Goal: Information Seeking & Learning: Learn about a topic

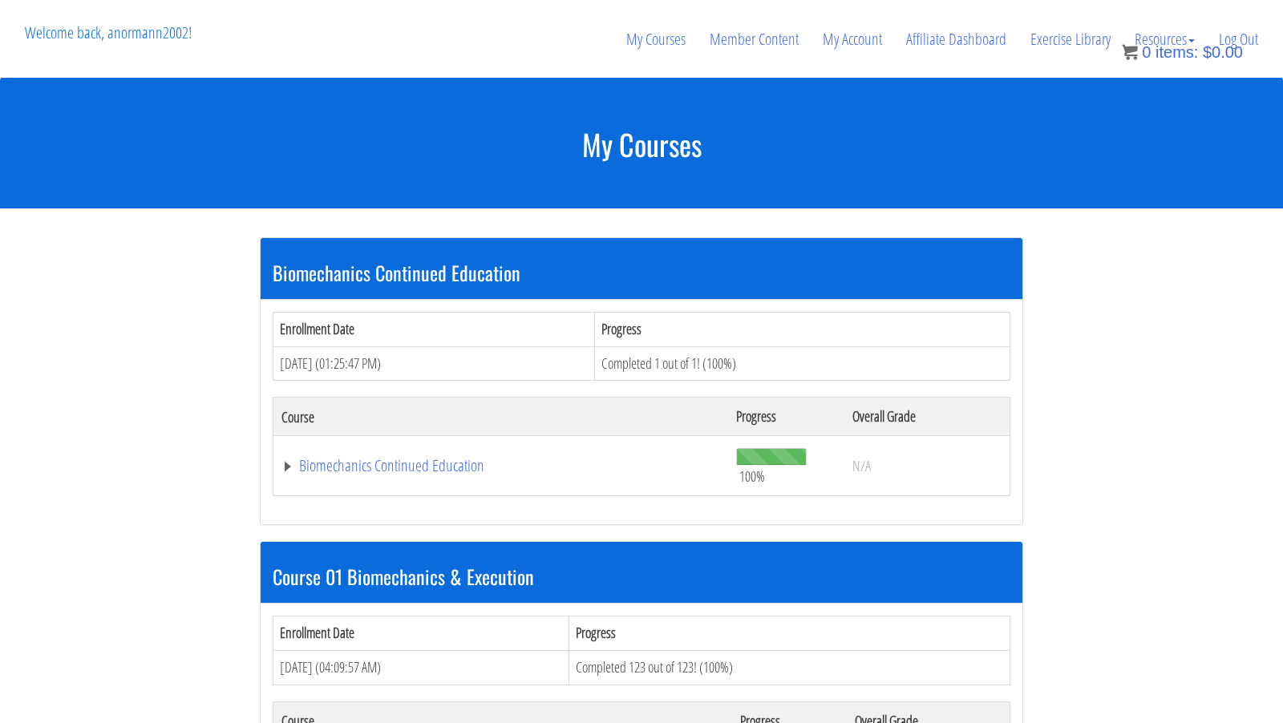
scroll to position [293, 0]
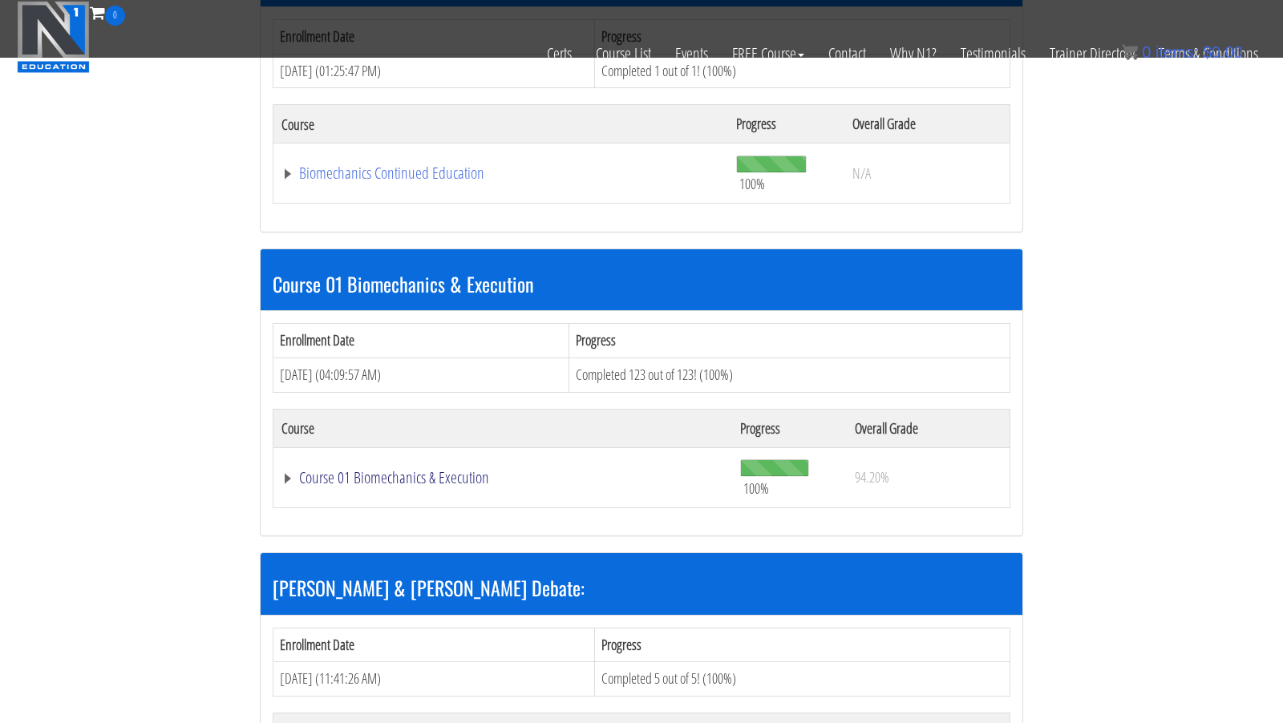
click at [427, 478] on link "Course 01 Biomechanics & Execution" at bounding box center [503, 478] width 443 height 16
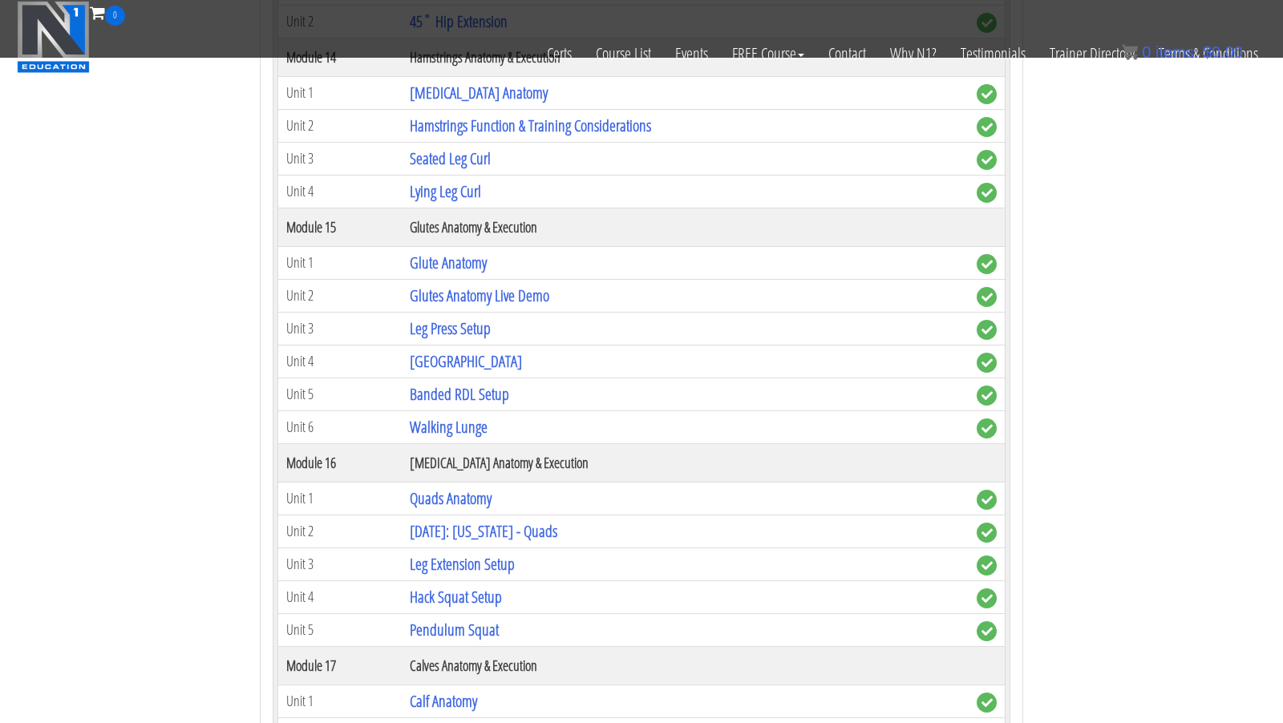
scroll to position [4265, 0]
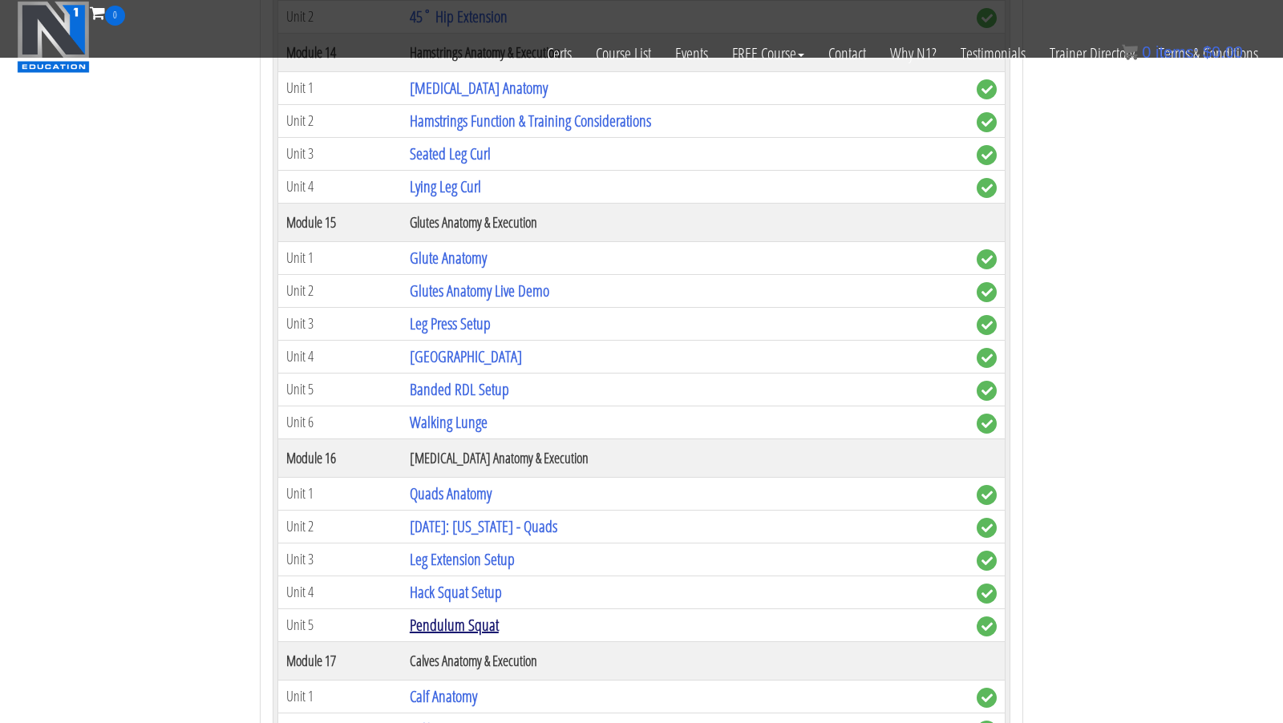
click at [460, 633] on link "Pendulum Squat" at bounding box center [454, 625] width 89 height 22
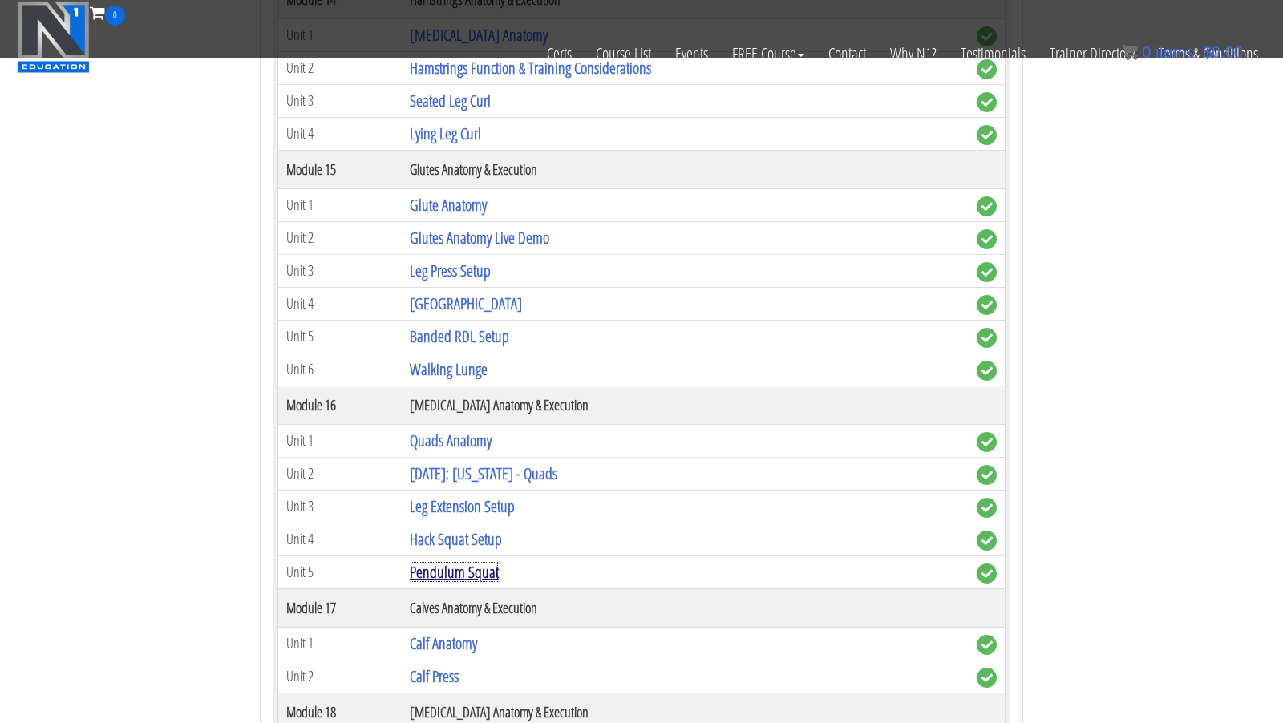
scroll to position [4350, 0]
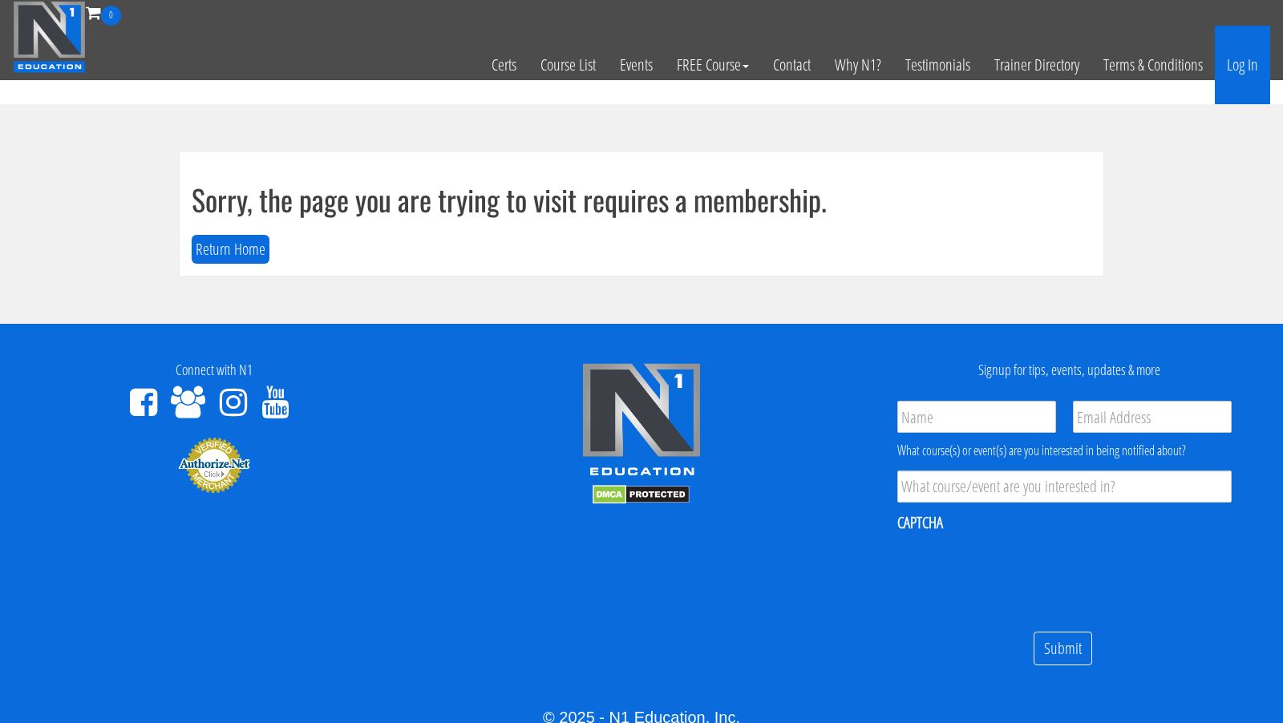
click at [1256, 63] on link "Log In" at bounding box center [1242, 65] width 55 height 79
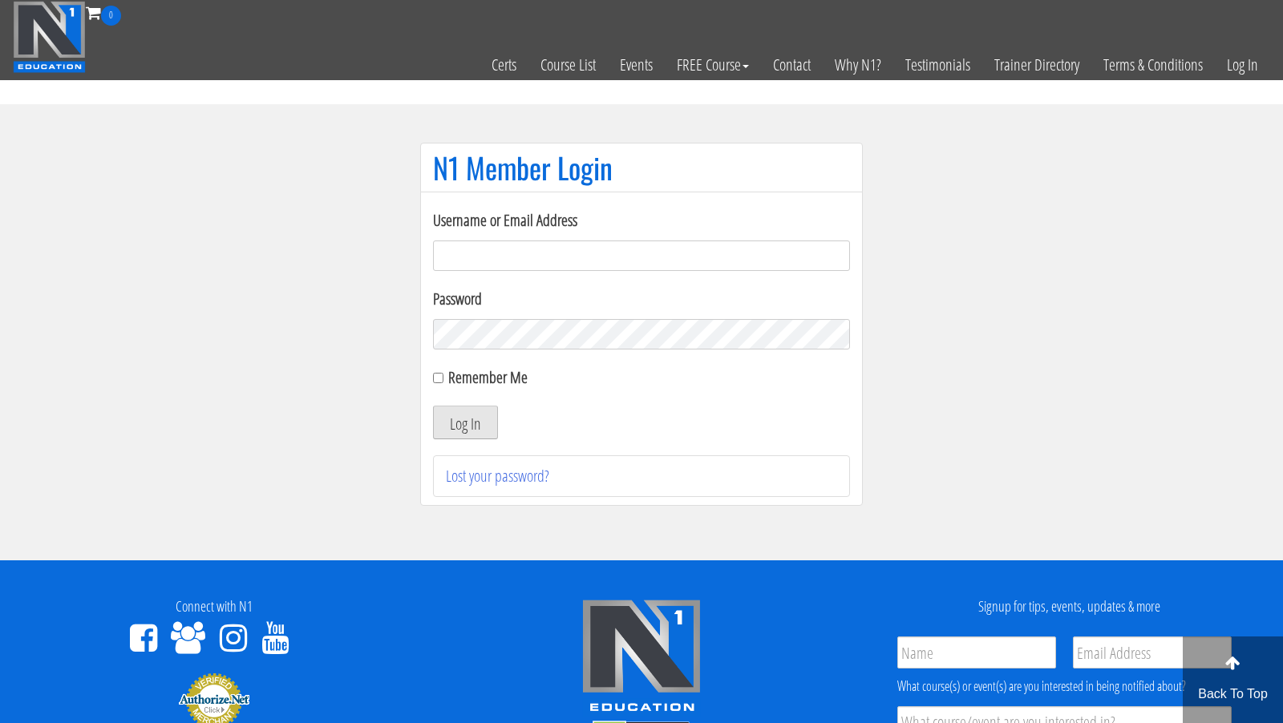
type input "anormann2002@yahoo.com"
click at [476, 418] on button "Log In" at bounding box center [465, 423] width 65 height 34
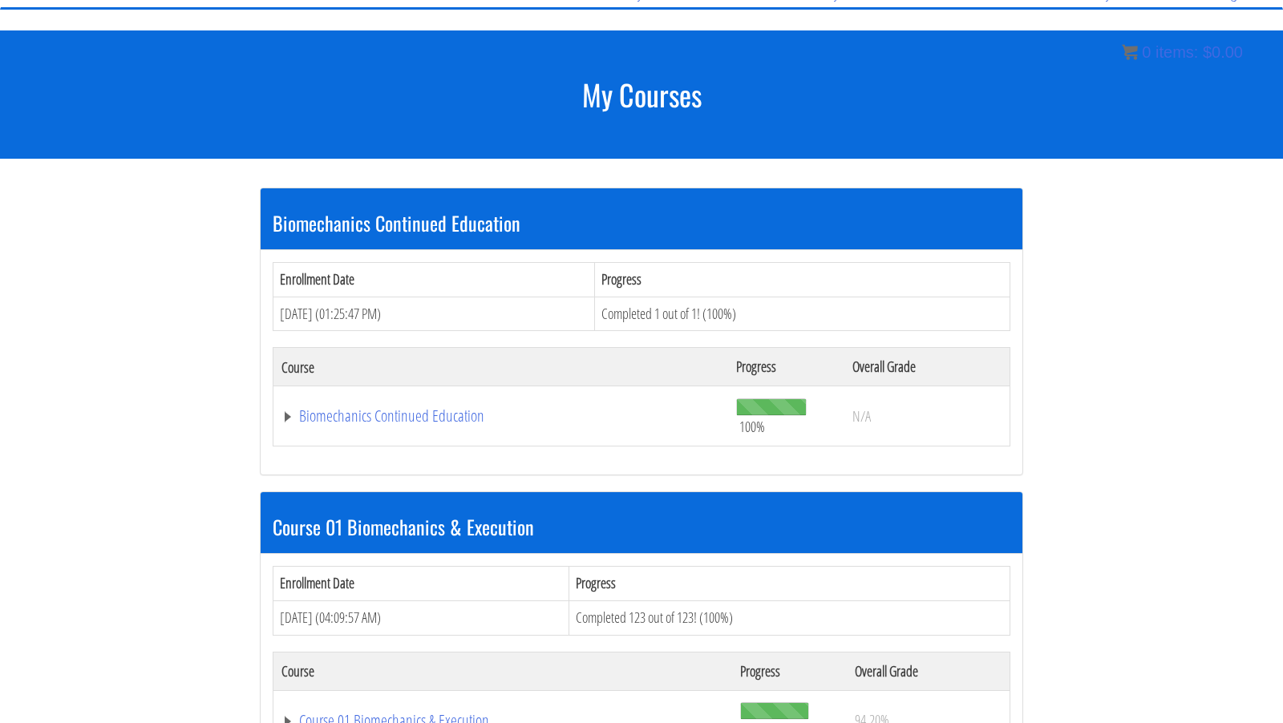
scroll to position [265, 0]
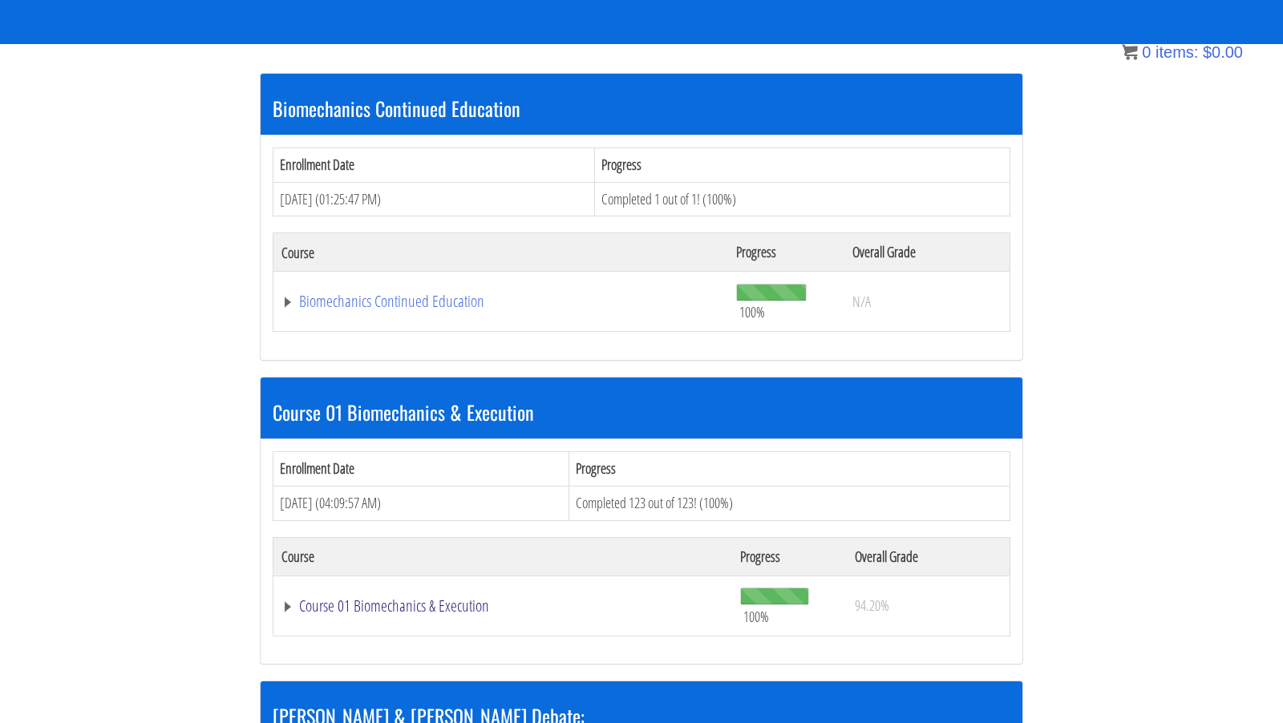
click at [383, 609] on link "Course 01 Biomechanics & Execution" at bounding box center [503, 606] width 443 height 16
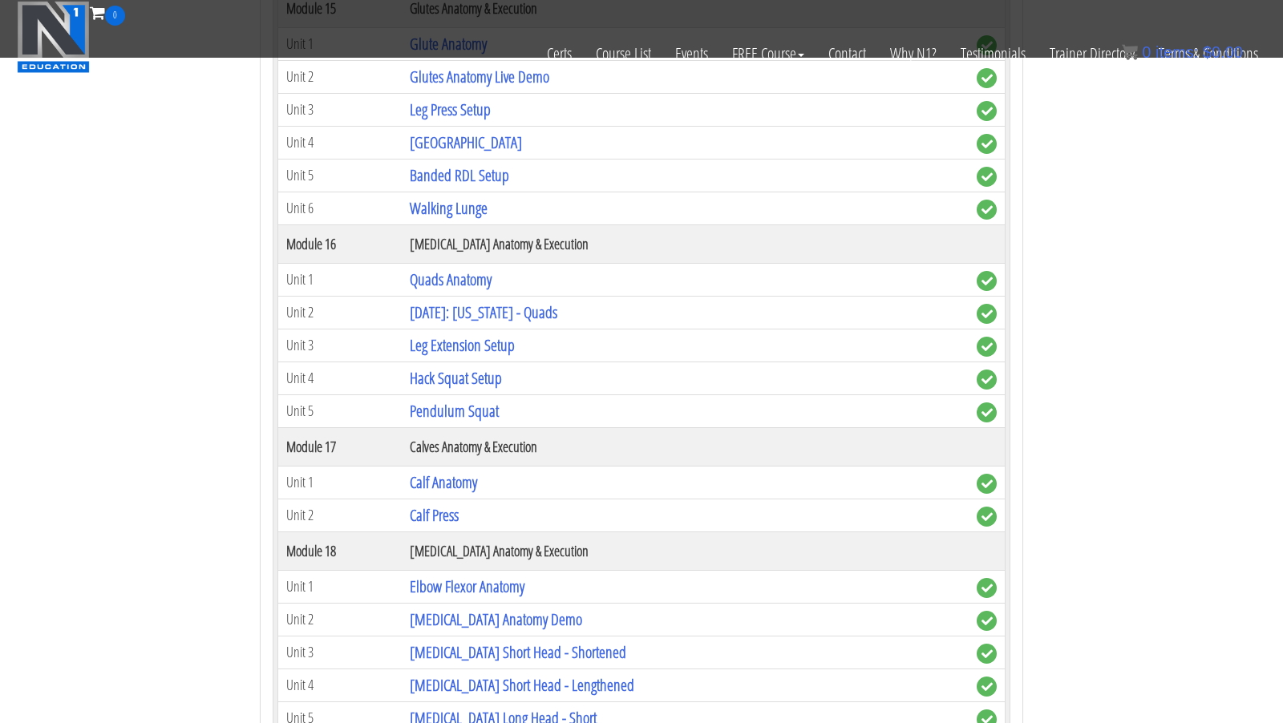
scroll to position [4476, 0]
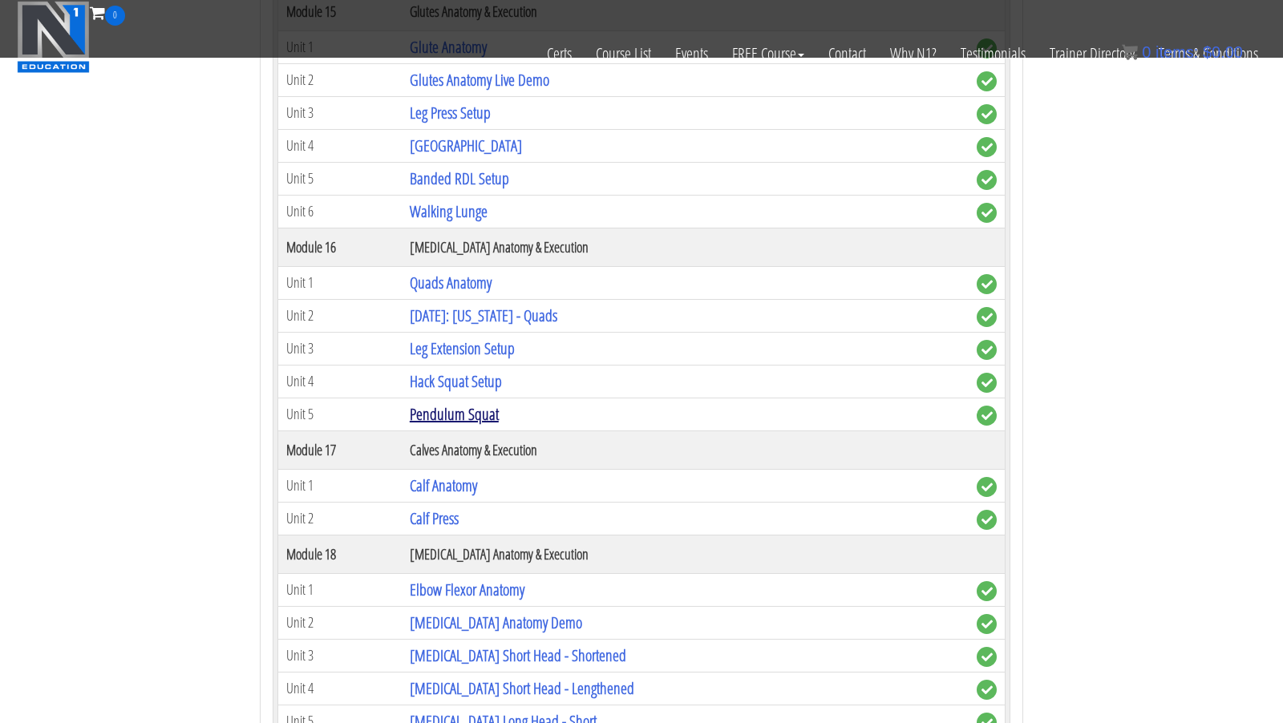
click at [461, 425] on link "Pendulum Squat" at bounding box center [454, 414] width 89 height 22
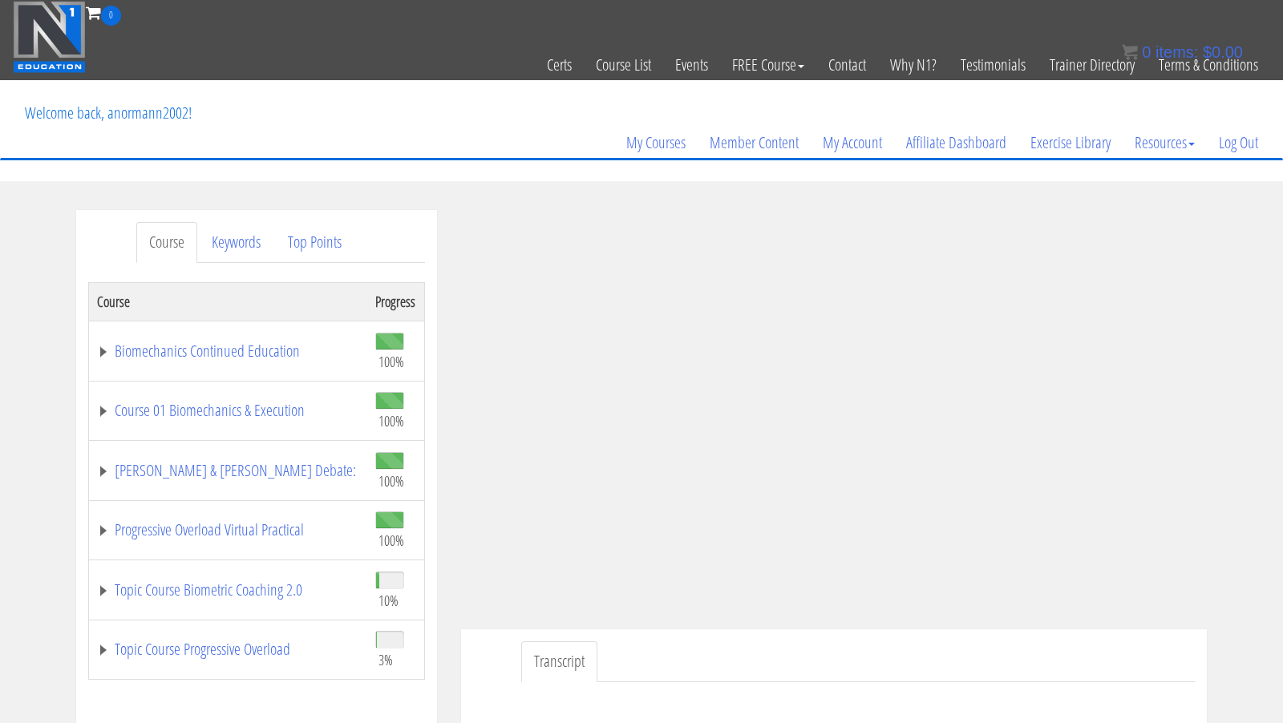
scroll to position [59, 0]
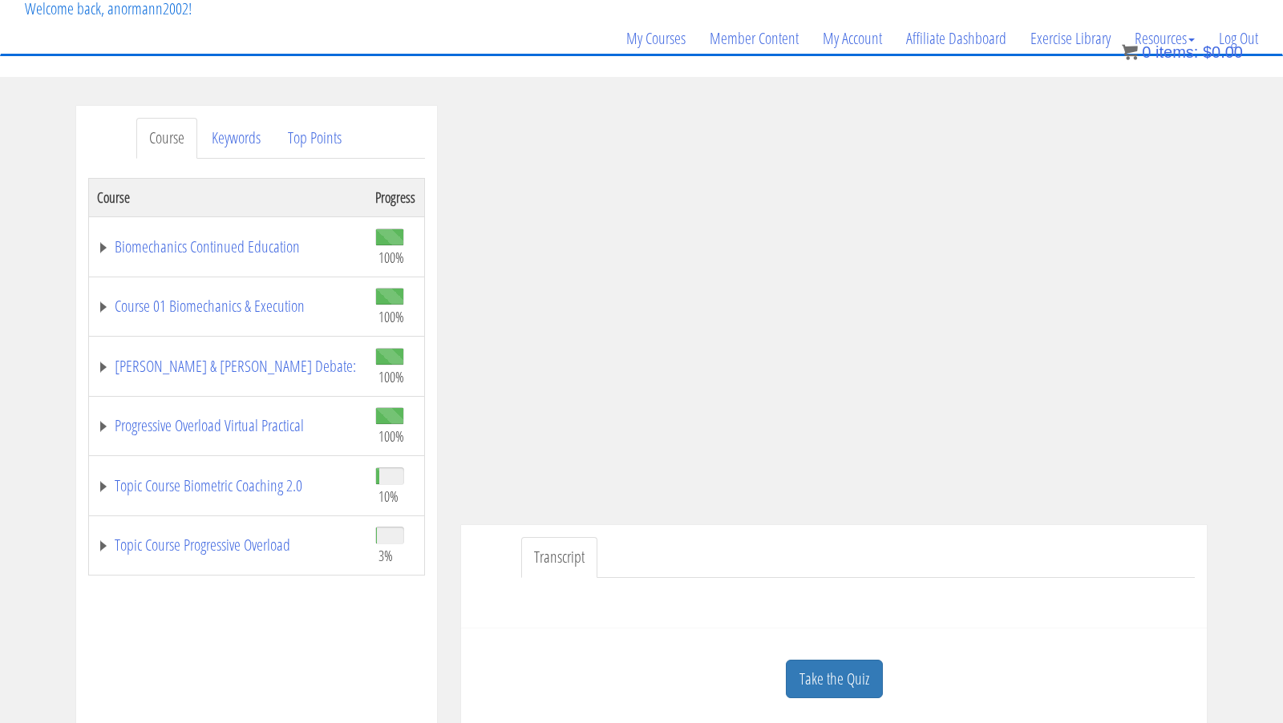
scroll to position [92, 0]
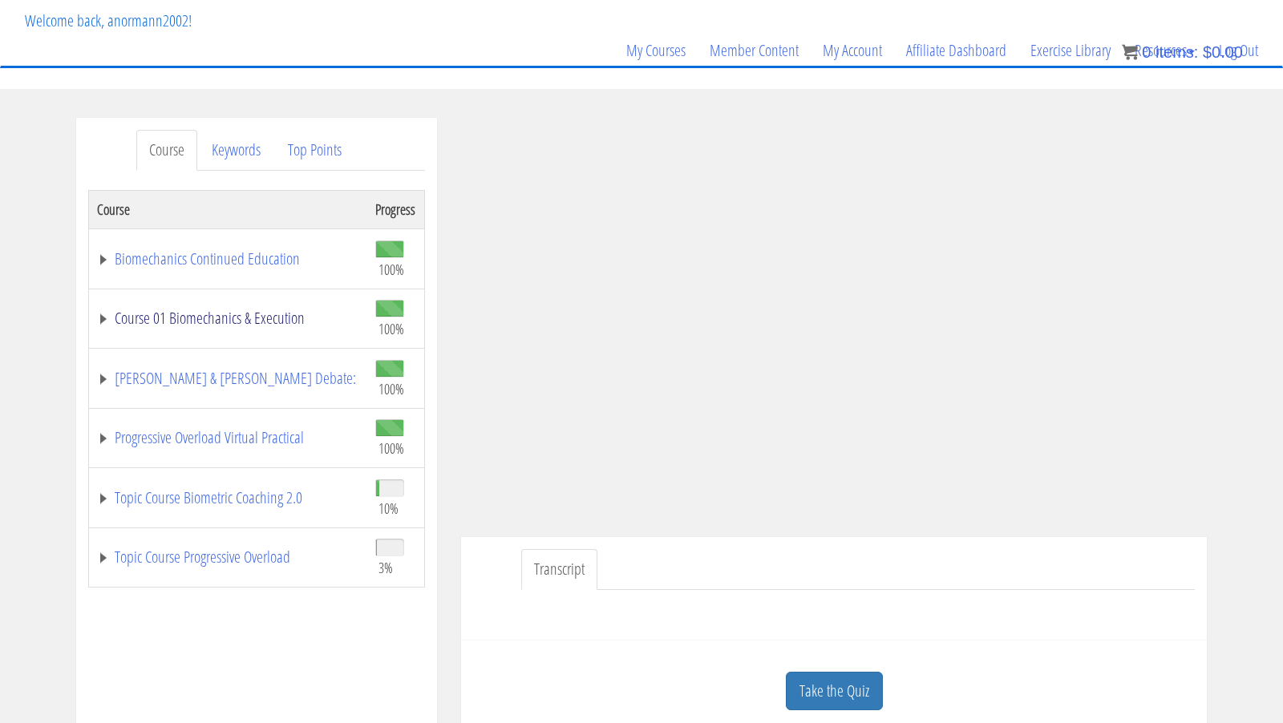
click at [273, 324] on link "Course 01 Biomechanics & Execution" at bounding box center [228, 318] width 262 height 16
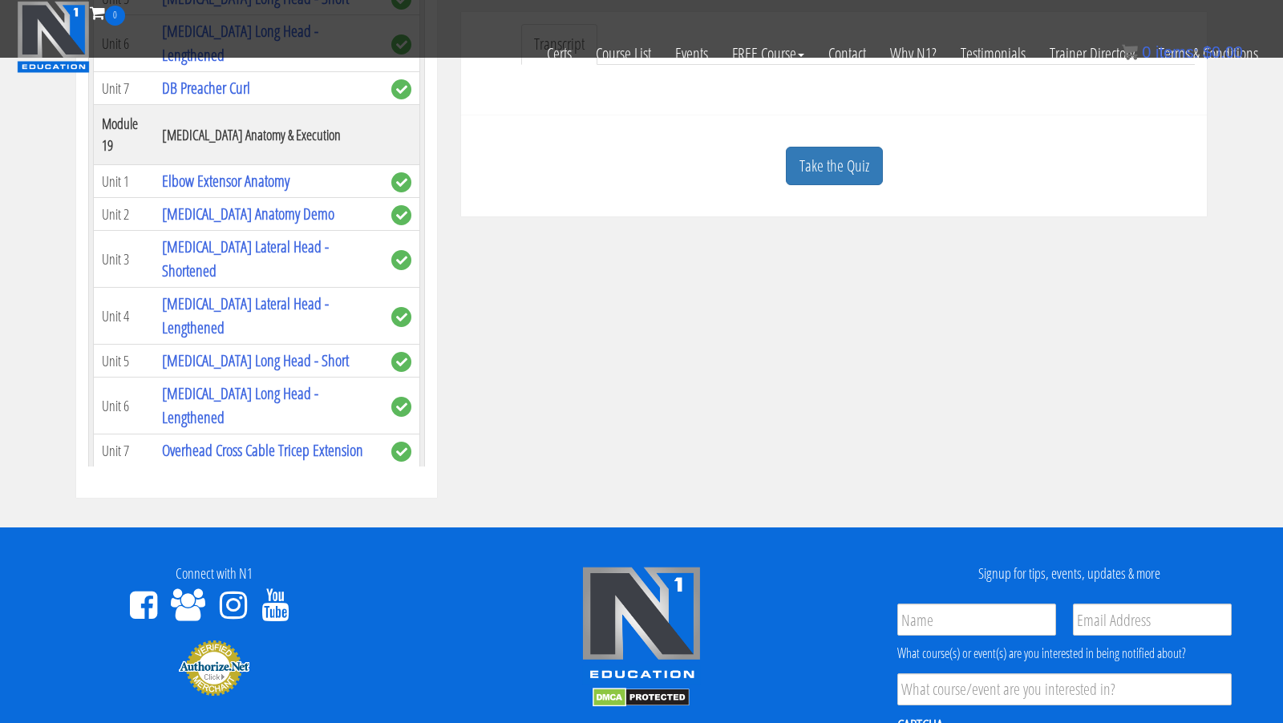
scroll to position [5024, 0]
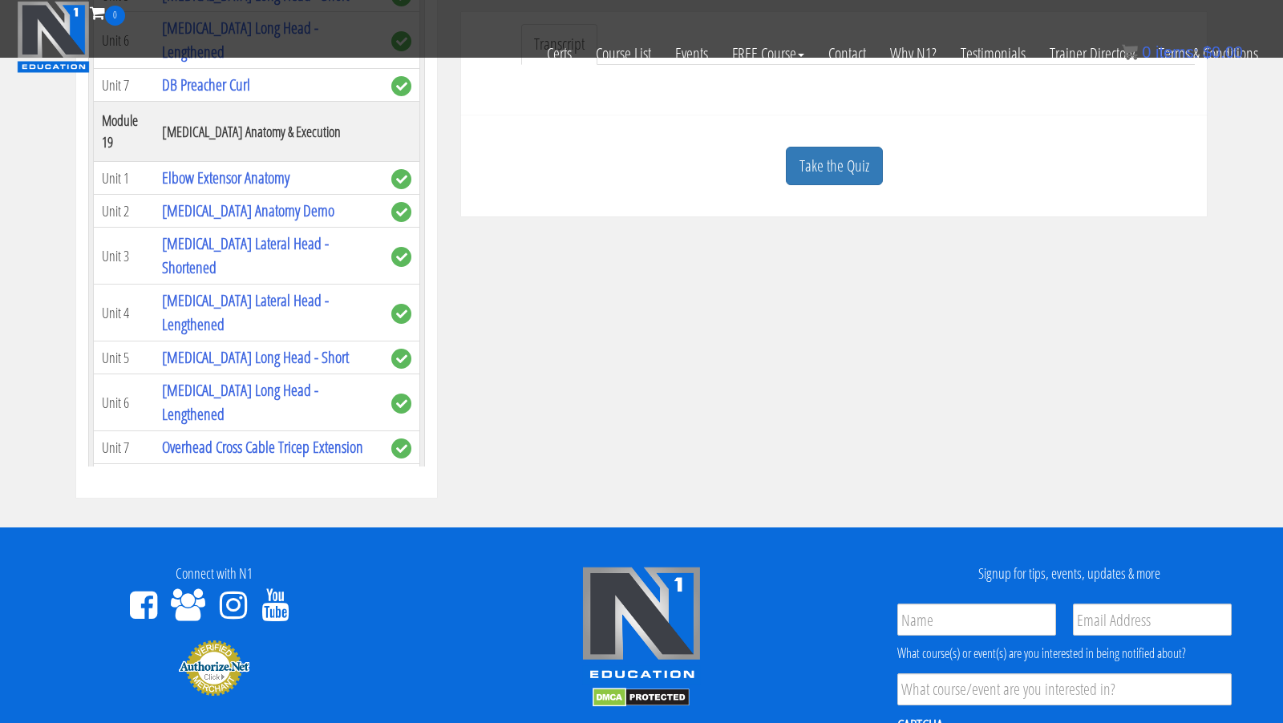
click at [191, 516] on link "[PERSON_NAME] & [PERSON_NAME] Debate:" at bounding box center [224, 532] width 255 height 32
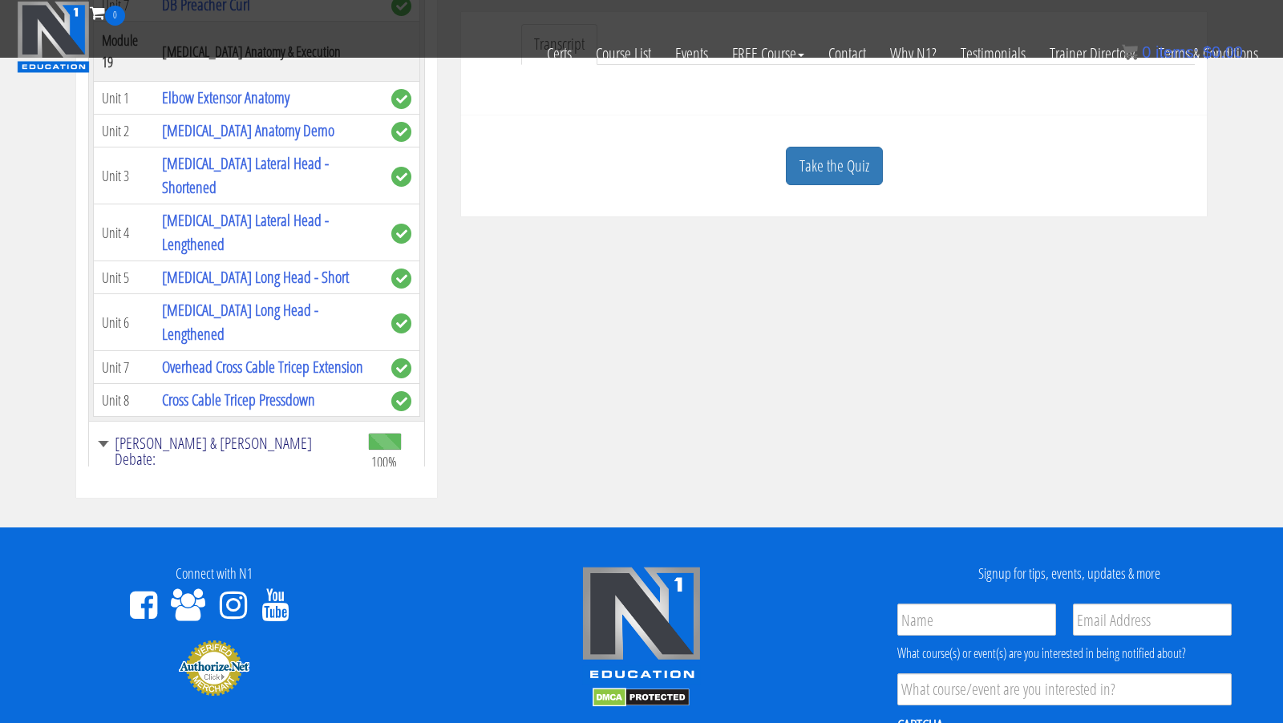
scroll to position [5127, 0]
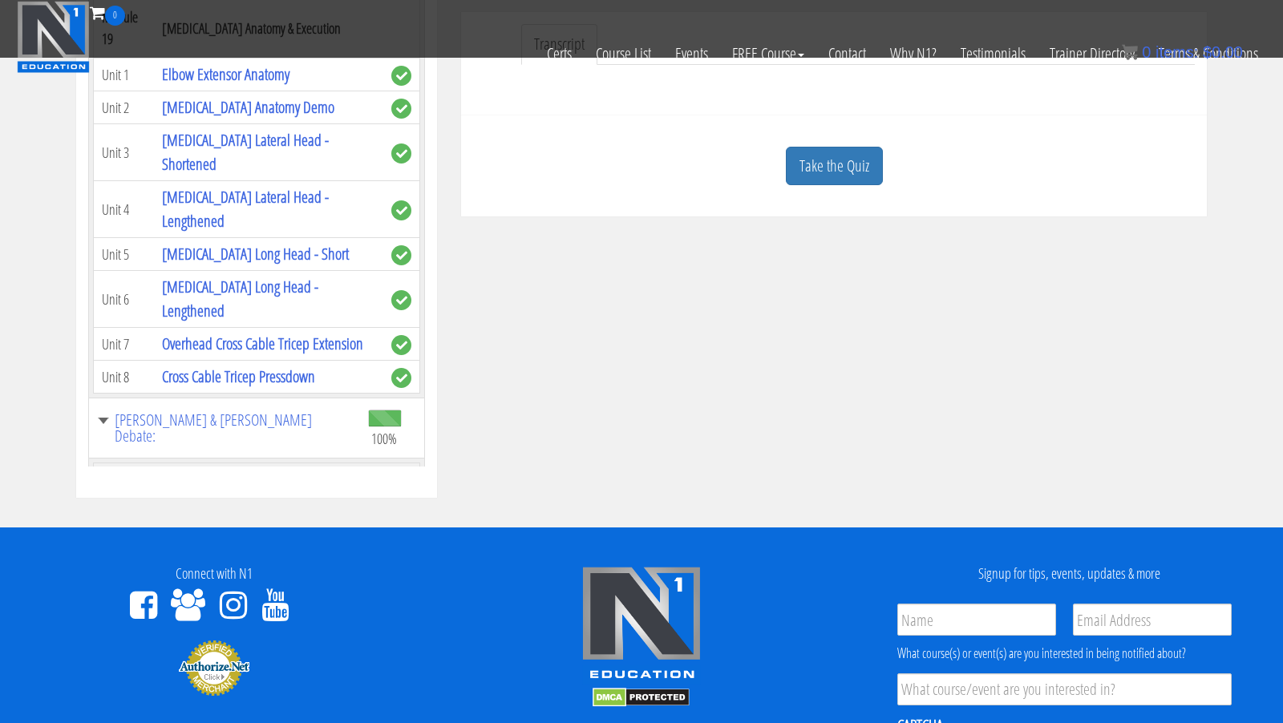
click at [230, 660] on link "BONUS Collaborative Workout - Exercise Setups" at bounding box center [264, 683] width 209 height 46
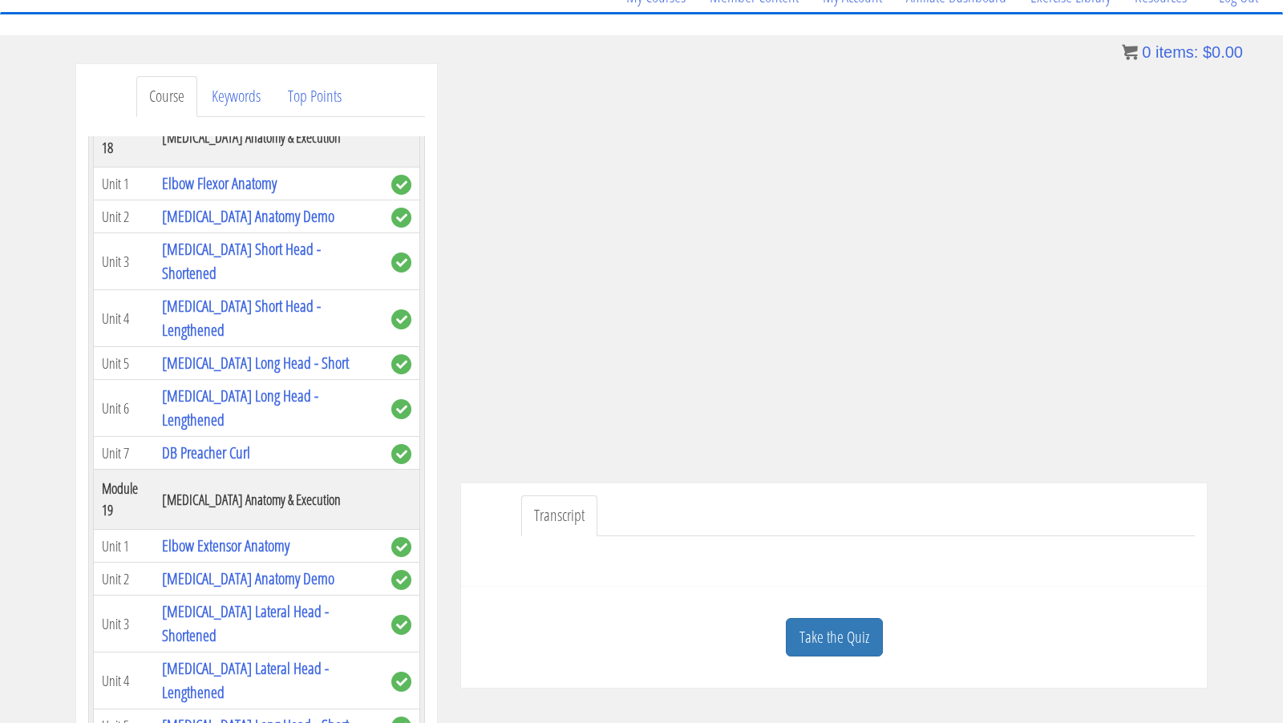
scroll to position [143, 0]
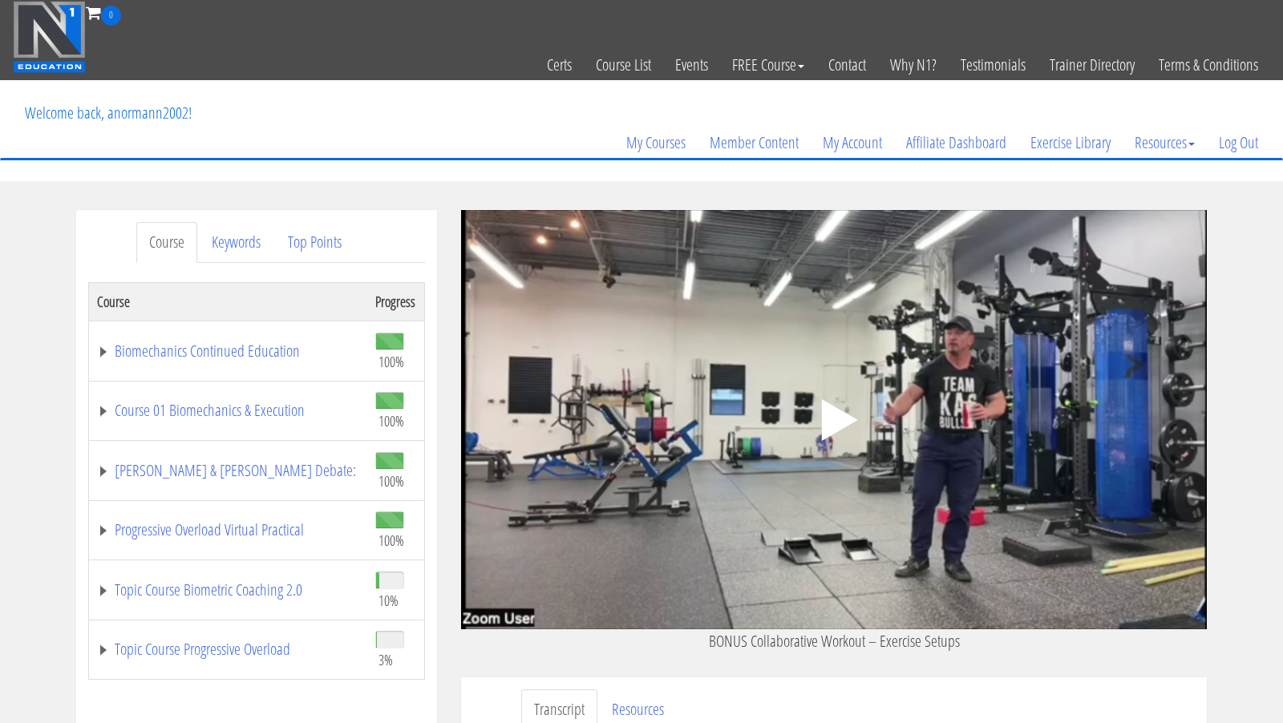
click at [821, 423] on icon ".fp-color-play{opacity:0.65;}.controlbutton{fill:#fff;}" at bounding box center [834, 420] width 101 height 101
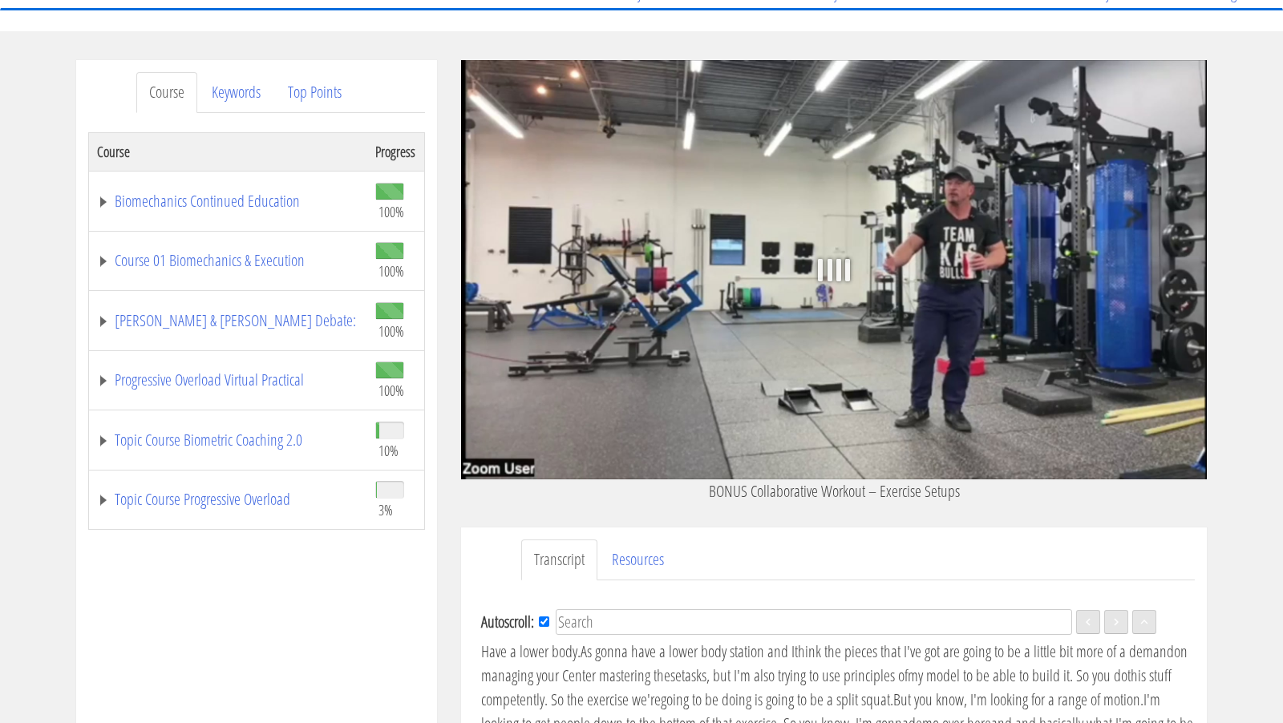
scroll to position [149, 0]
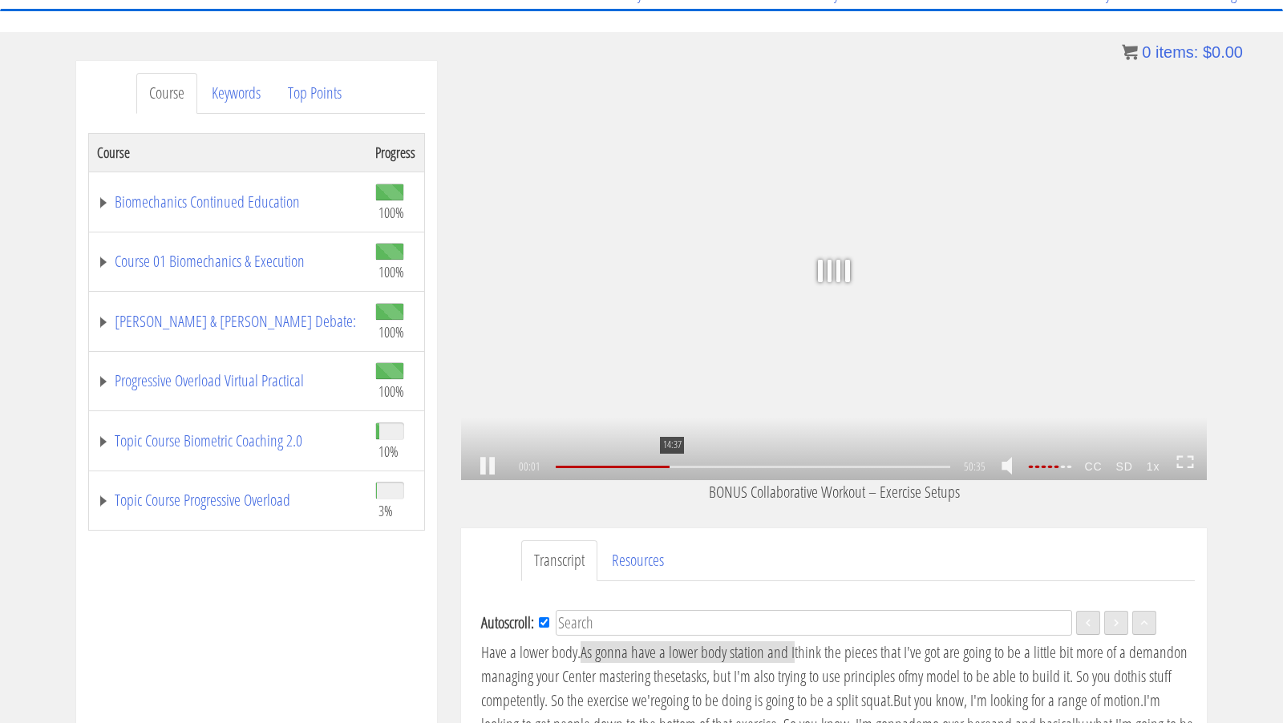
click at [670, 468] on div "14:37" at bounding box center [753, 467] width 395 height 2
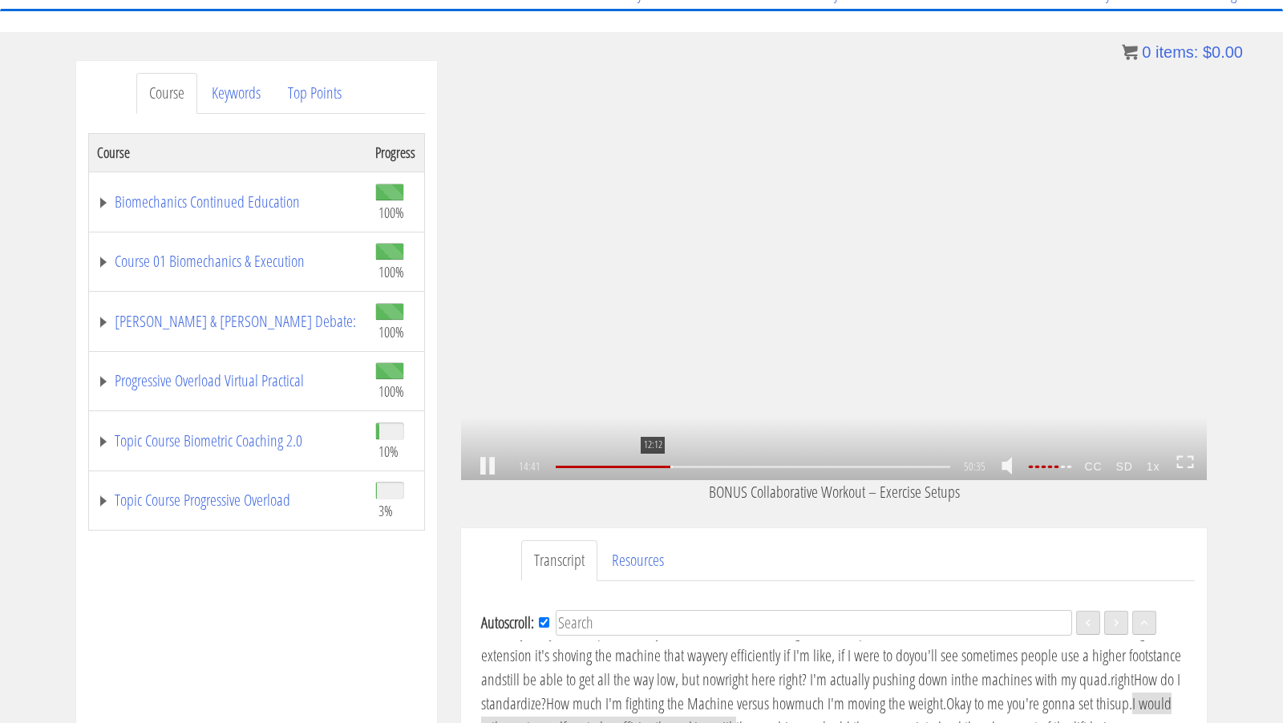
click at [651, 468] on div "12:12" at bounding box center [753, 467] width 395 height 2
click at [634, 466] on div "10:05" at bounding box center [753, 467] width 395 height 2
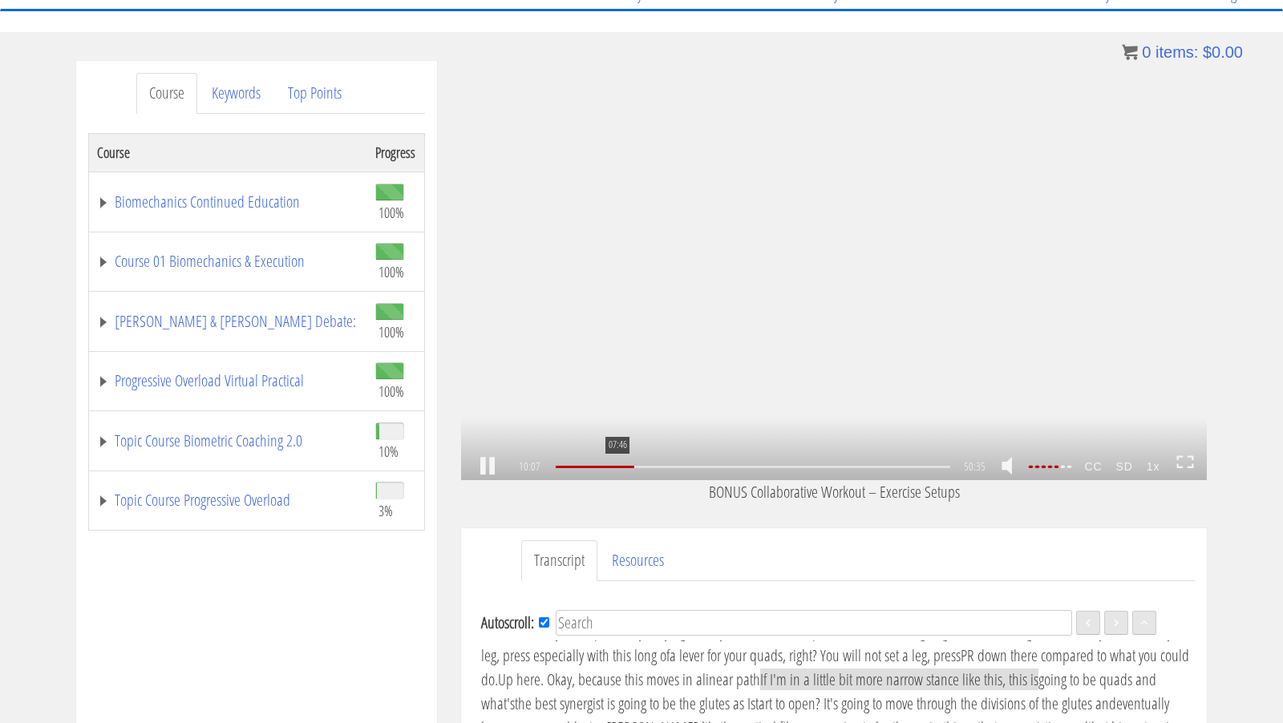
click at [616, 468] on div "07:46" at bounding box center [753, 467] width 395 height 2
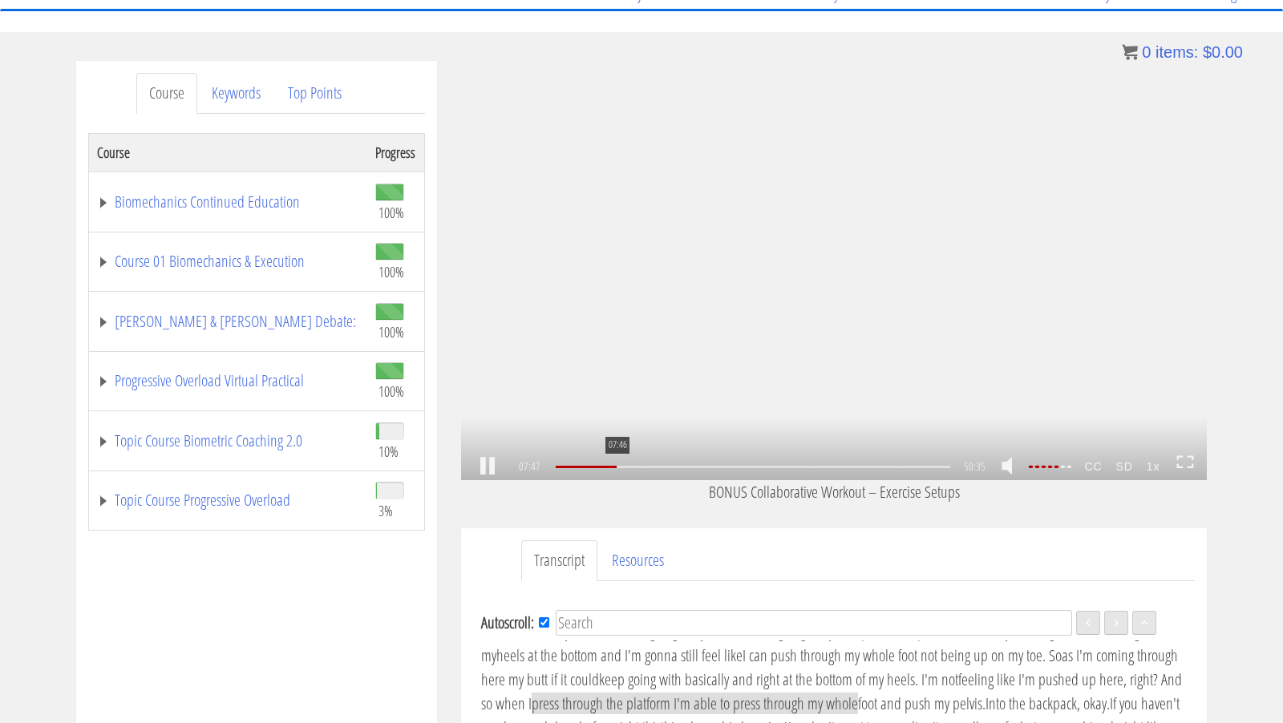
scroll to position [1176, 0]
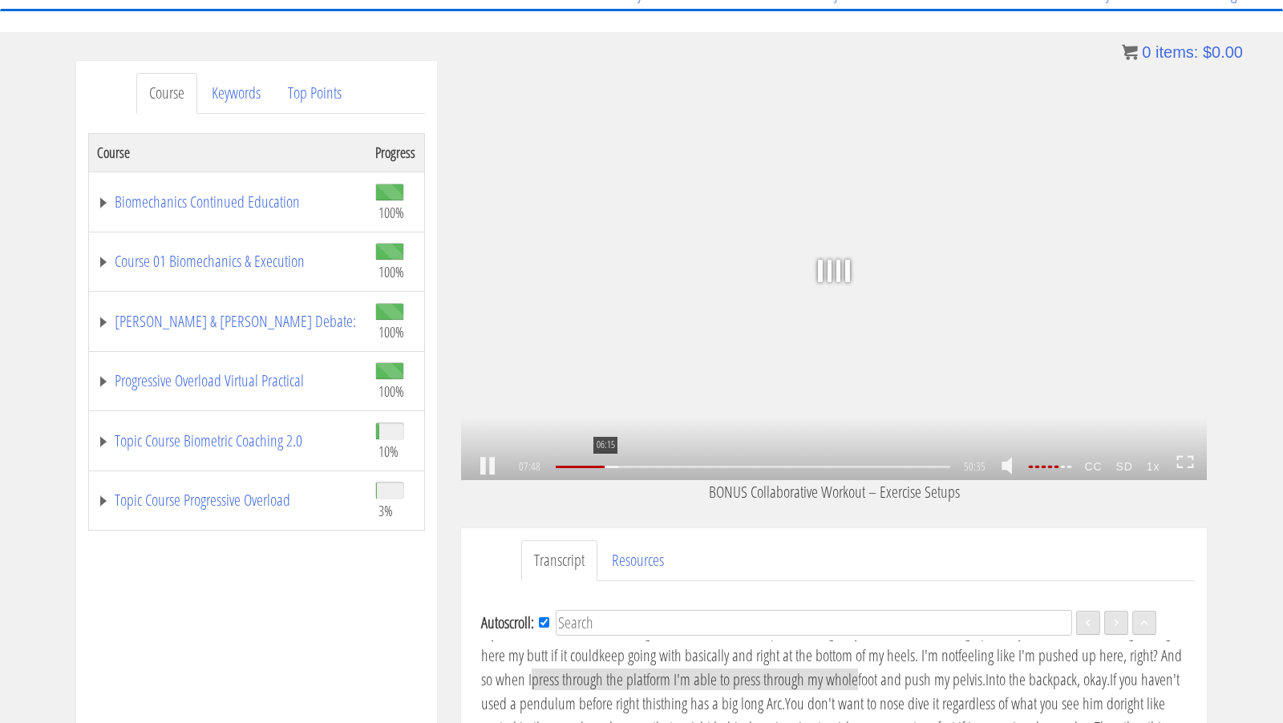
click at [604, 467] on div "06:15" at bounding box center [753, 467] width 395 height 2
click at [593, 468] on div "04:57" at bounding box center [753, 467] width 395 height 2
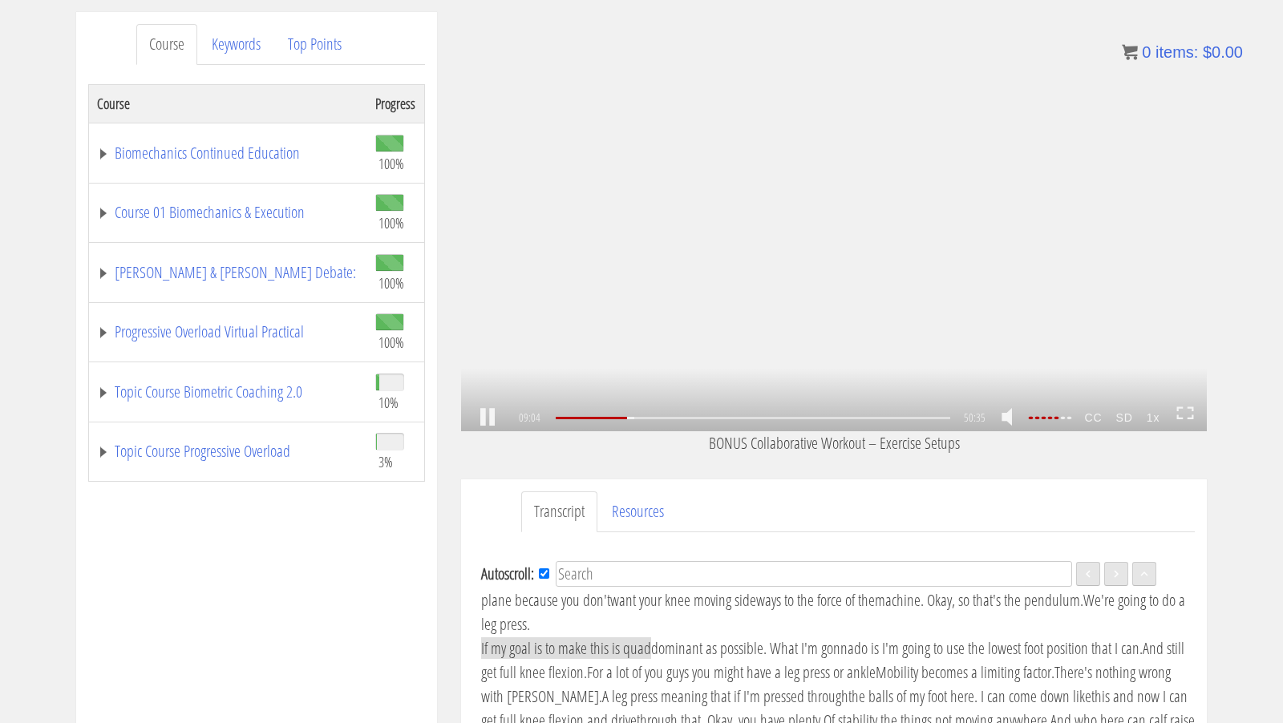
scroll to position [1392, 0]
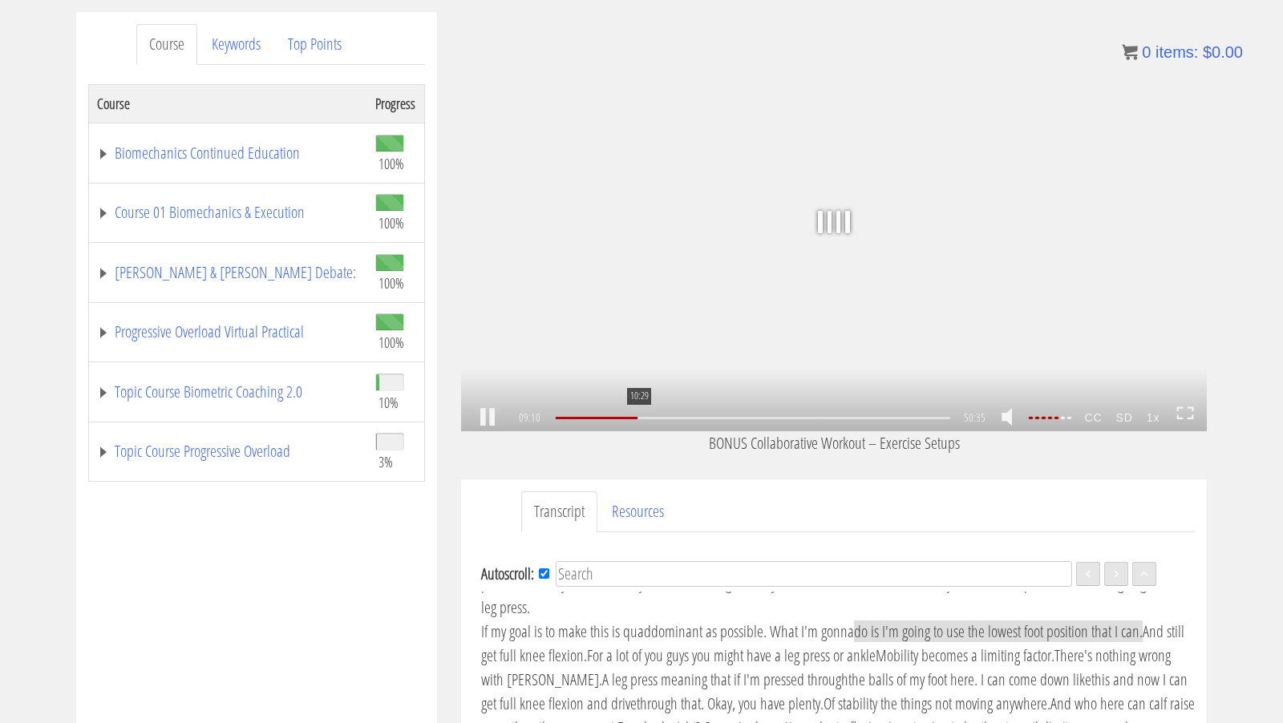
click at [638, 417] on div "10:29" at bounding box center [753, 418] width 395 height 2
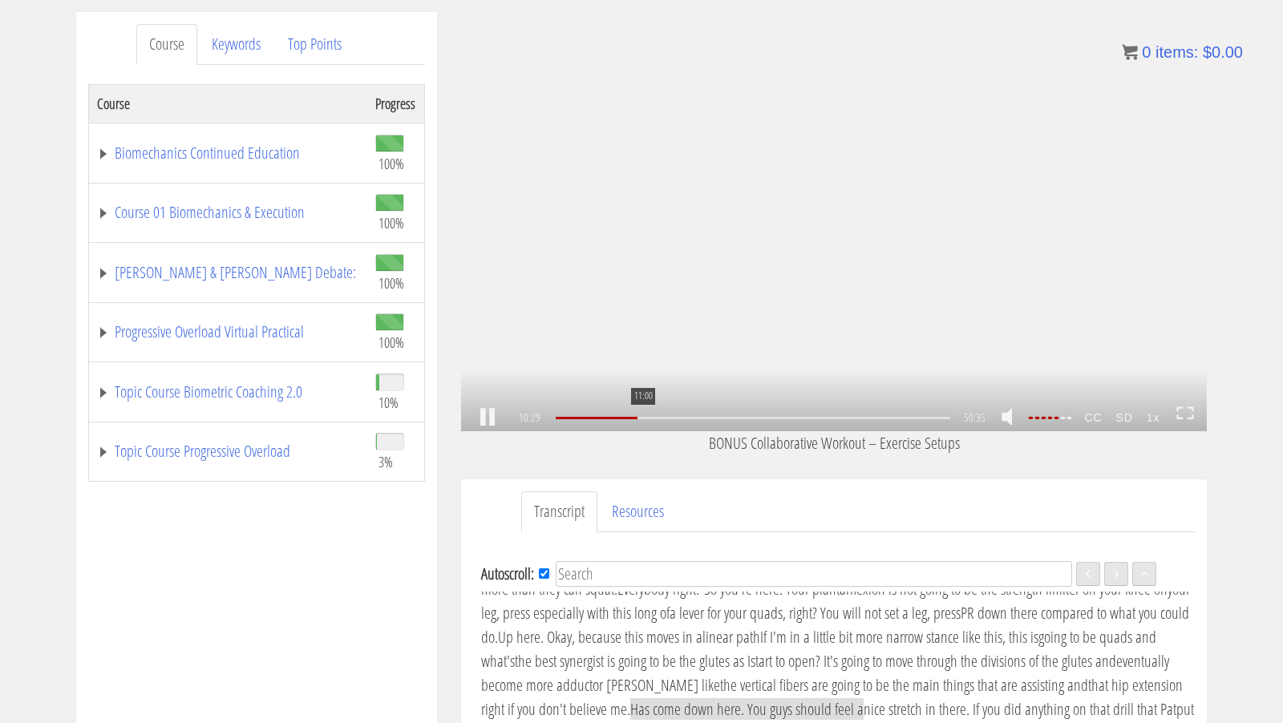
scroll to position [1608, 0]
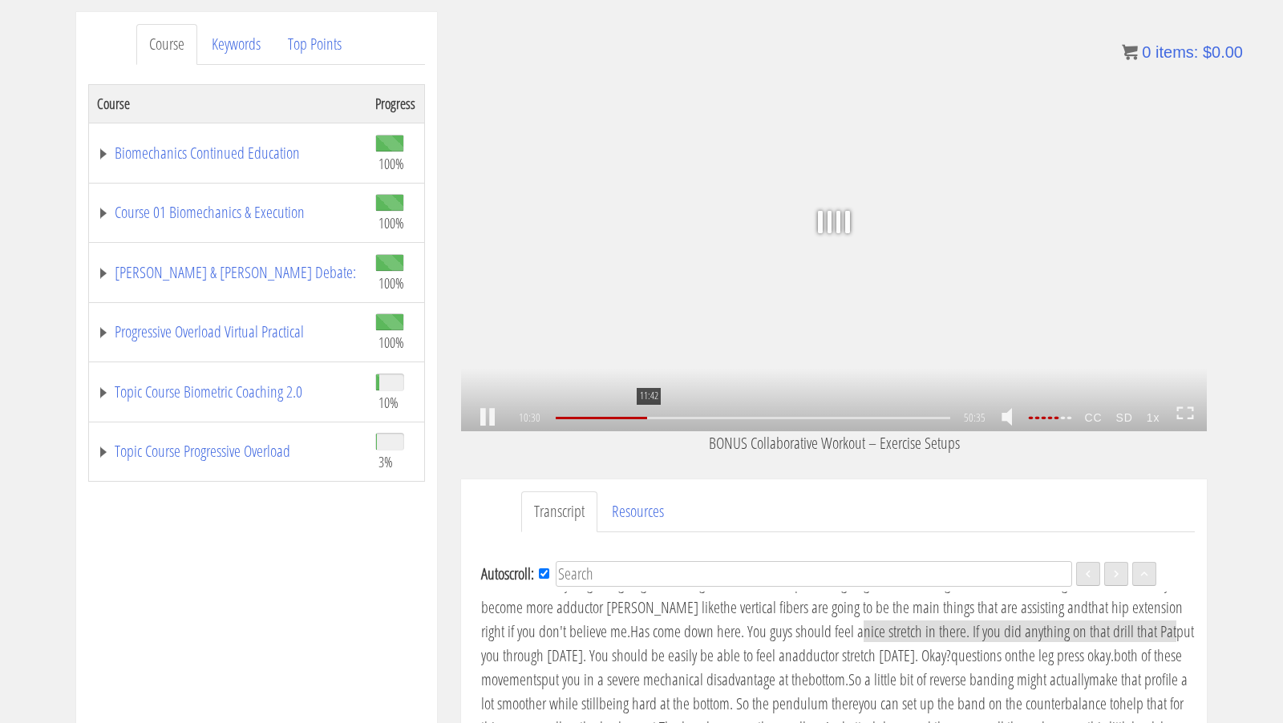
click at [647, 419] on div "11:42" at bounding box center [753, 418] width 395 height 2
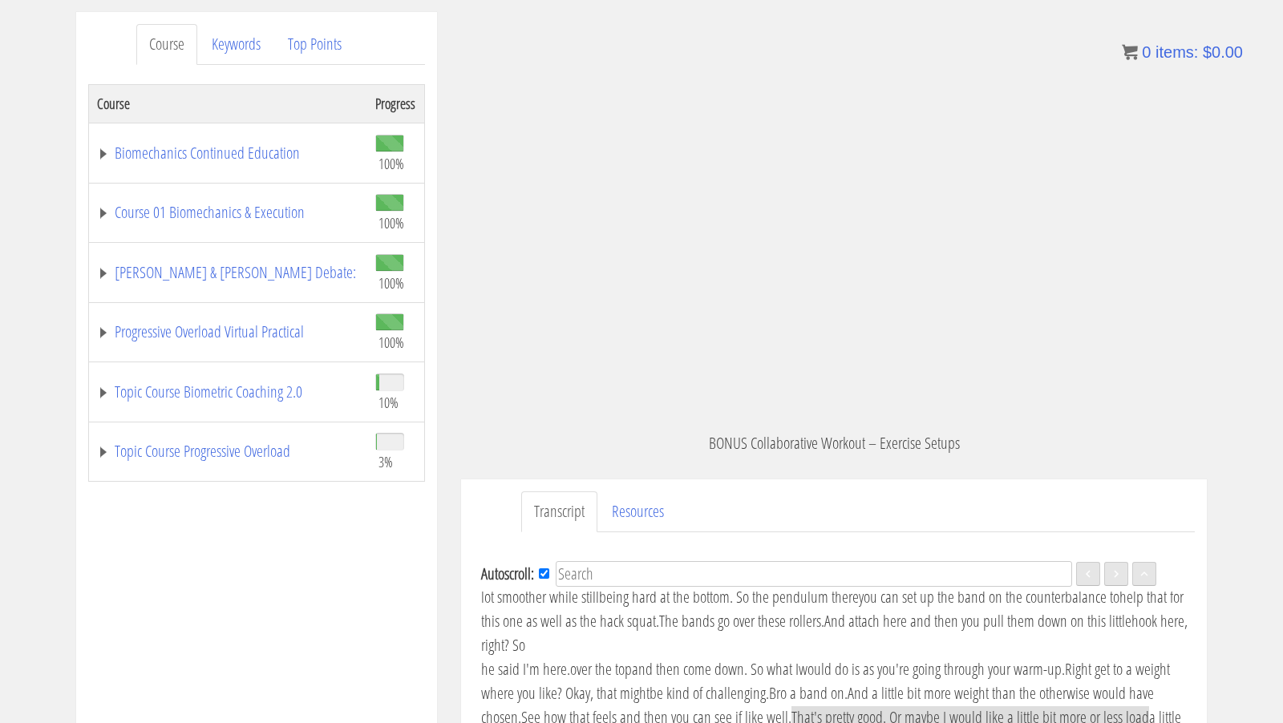
scroll to position [1777, 0]
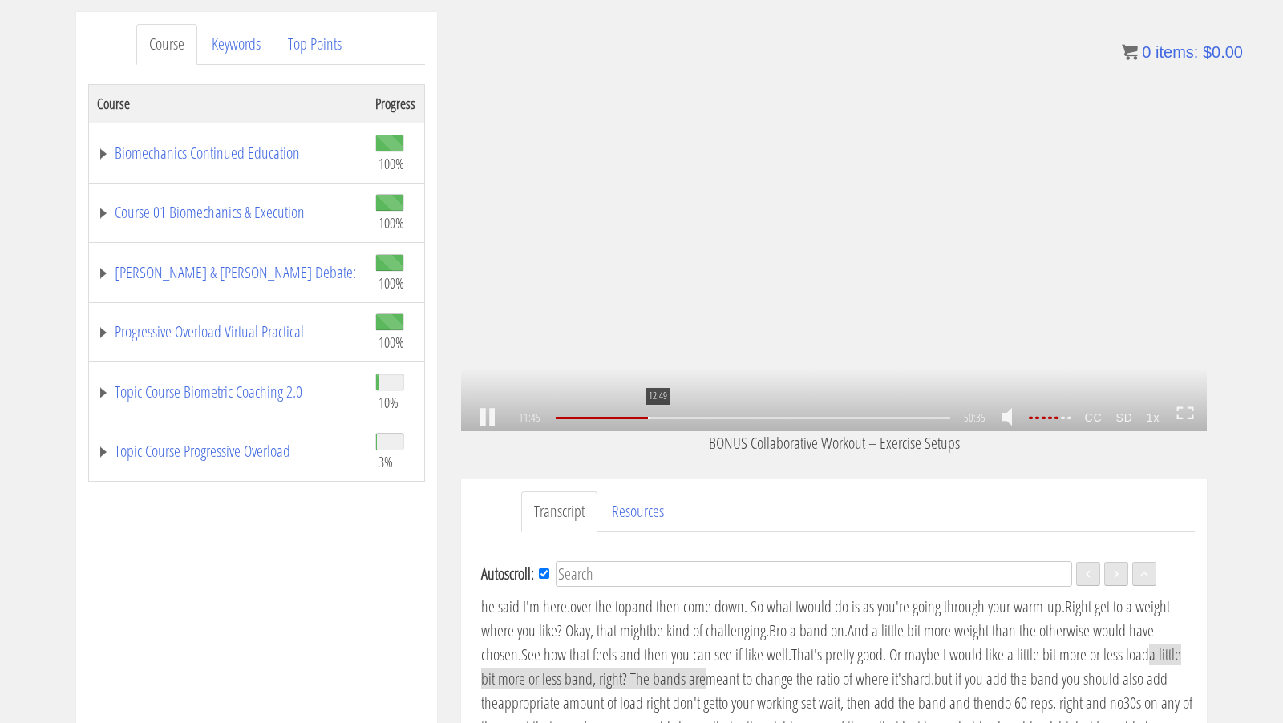
click at [656, 417] on div "12:49" at bounding box center [753, 418] width 395 height 2
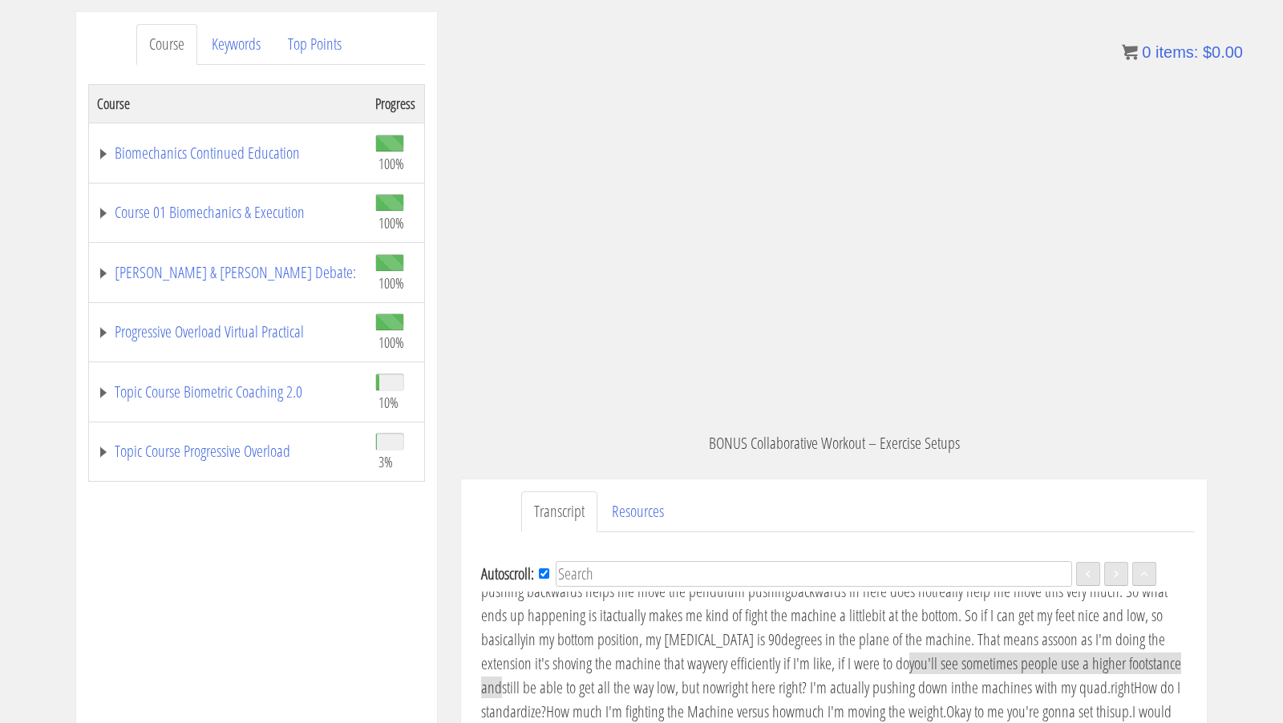
scroll to position [2186, 0]
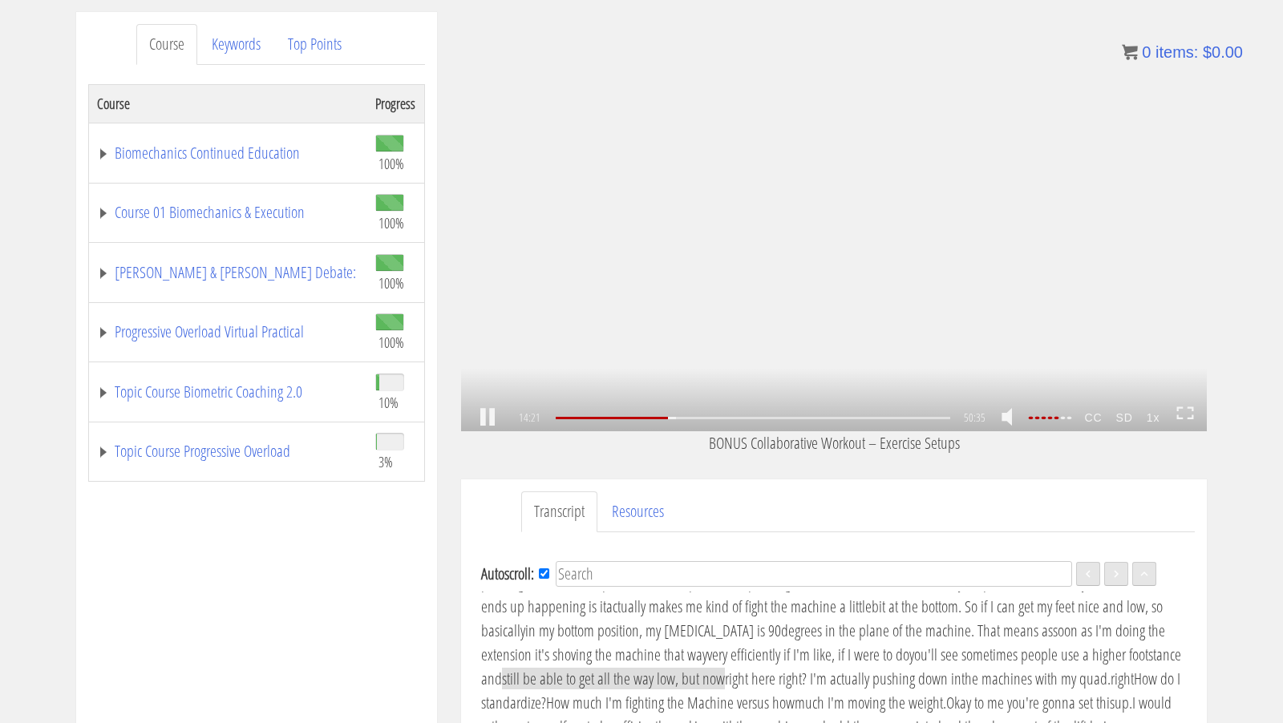
click at [634, 200] on div ".a{fill:#000;opacity:0.65;}.b{fill:#fff;opacity:1.0;} .fp-color-play{opacity:0.…" at bounding box center [834, 221] width 746 height 419
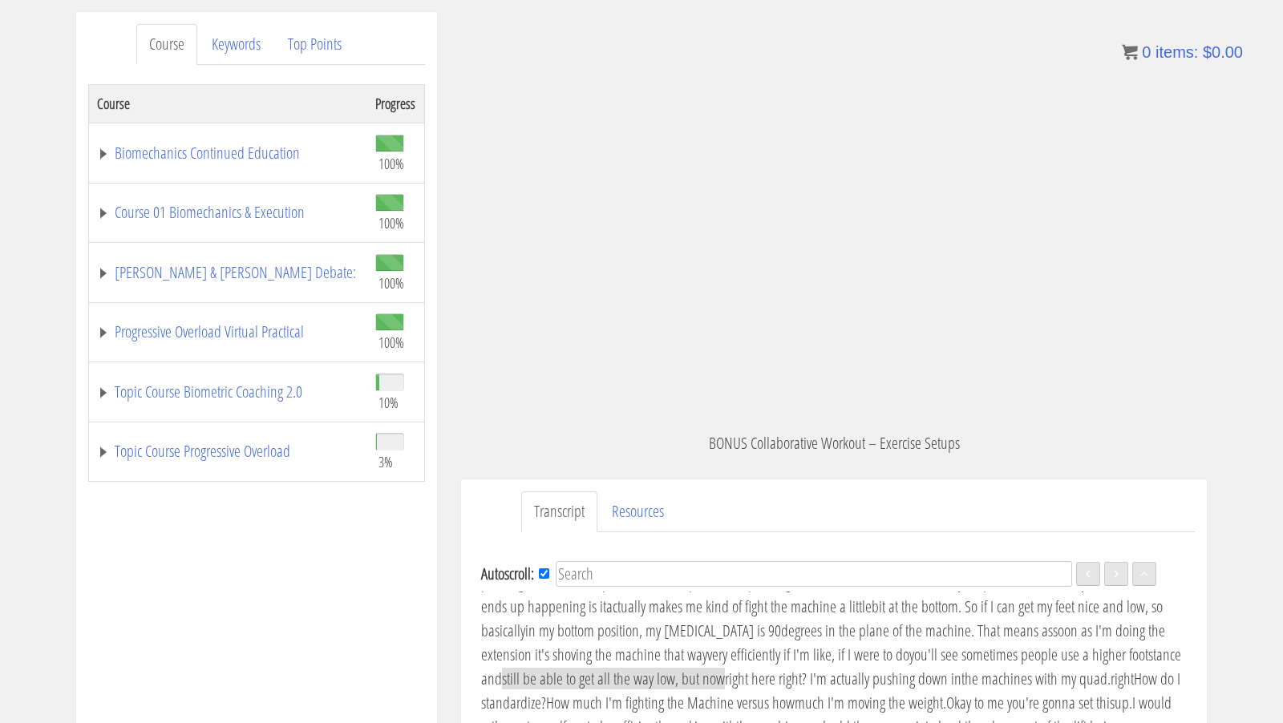
click at [634, 200] on div ".a{fill:#000;opacity:0.65;}.b{fill:#fff;opacity:1.0;} .fp-color-play{opacity:0.…" at bounding box center [834, 221] width 746 height 419
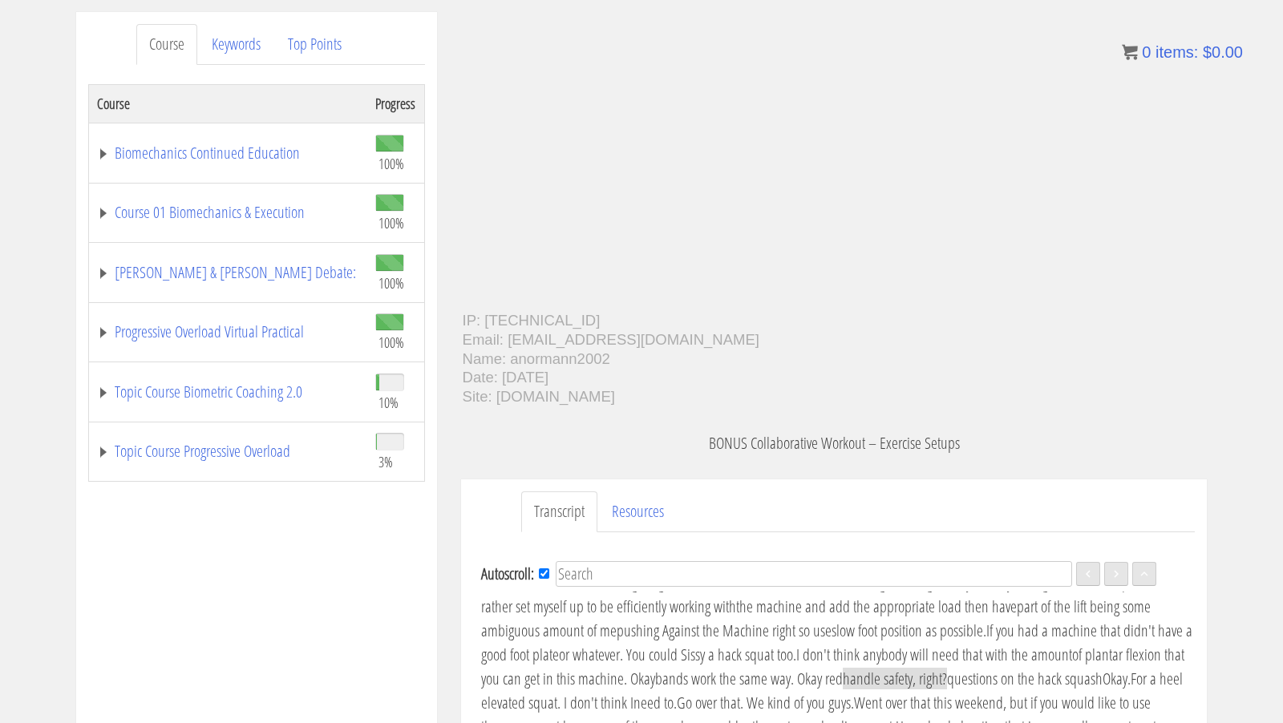
scroll to position [2331, 0]
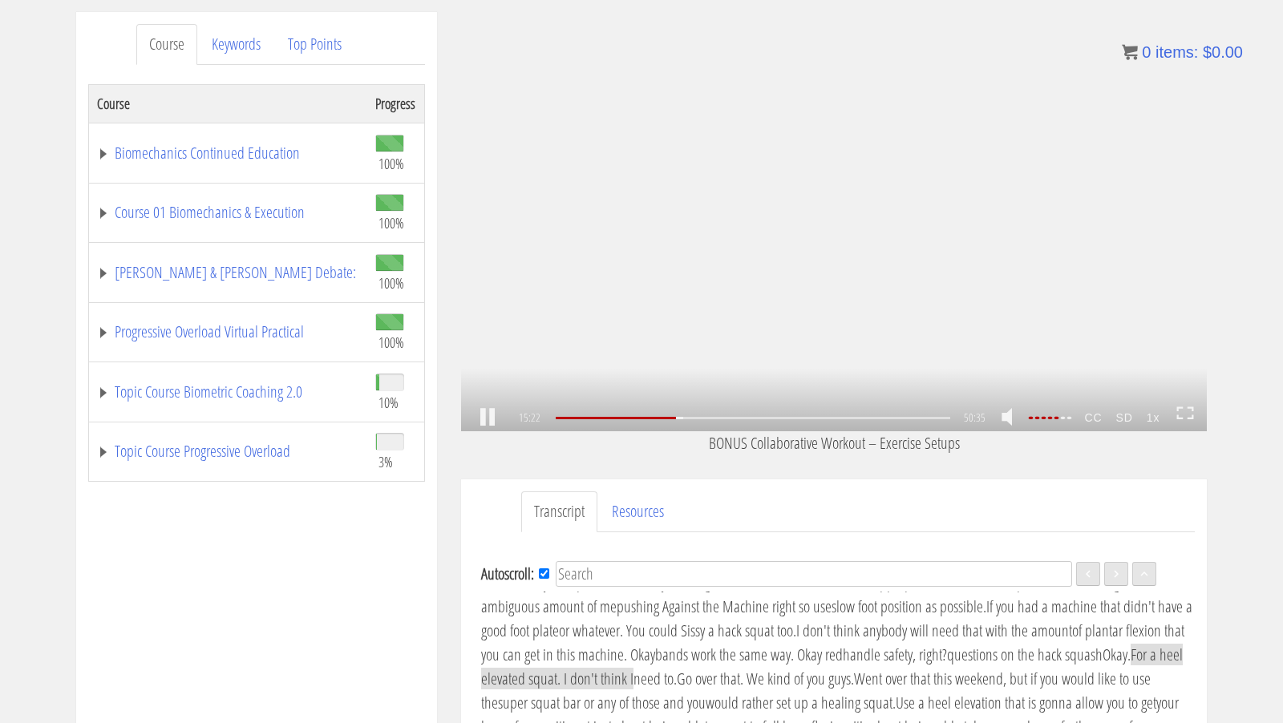
click at [650, 204] on div ".a{fill:#000;opacity:0.65;}.b{fill:#fff;opacity:1.0;} .fp-color-play{opacity:0.…" at bounding box center [834, 221] width 746 height 419
